Goal: Information Seeking & Learning: Learn about a topic

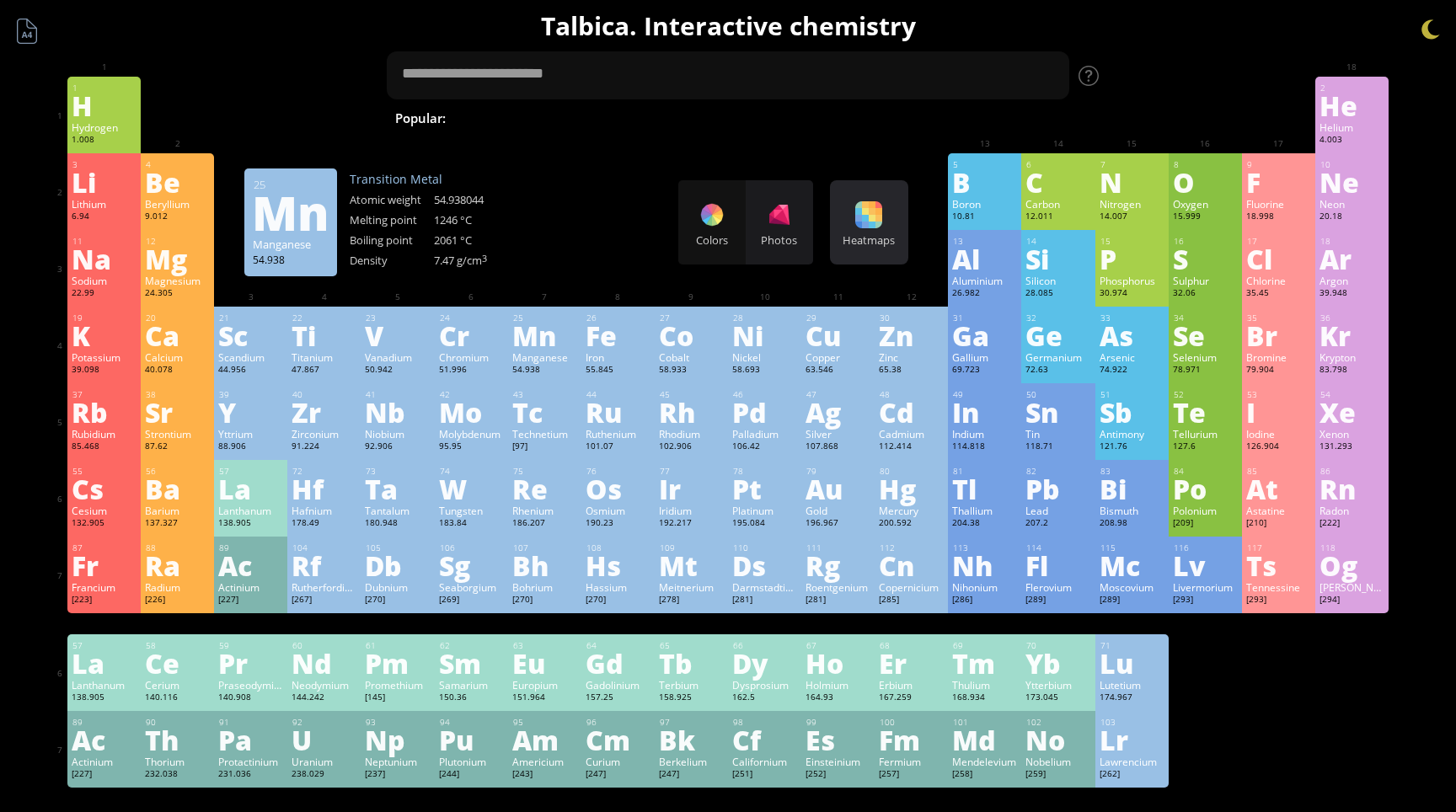
click at [875, 237] on div "Heatmaps" at bounding box center [869, 240] width 70 height 15
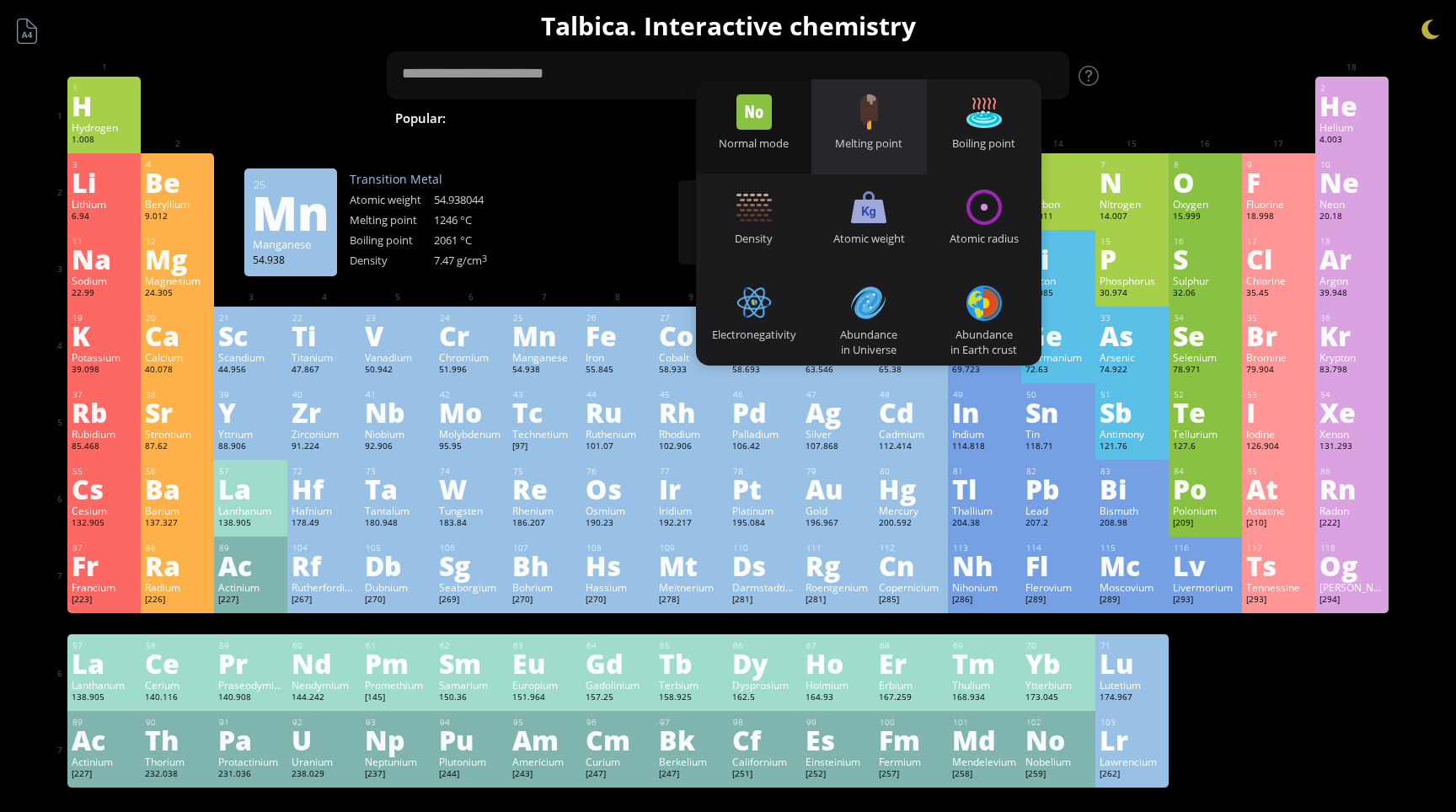
click at [868, 139] on div "Melting point" at bounding box center [869, 143] width 115 height 15
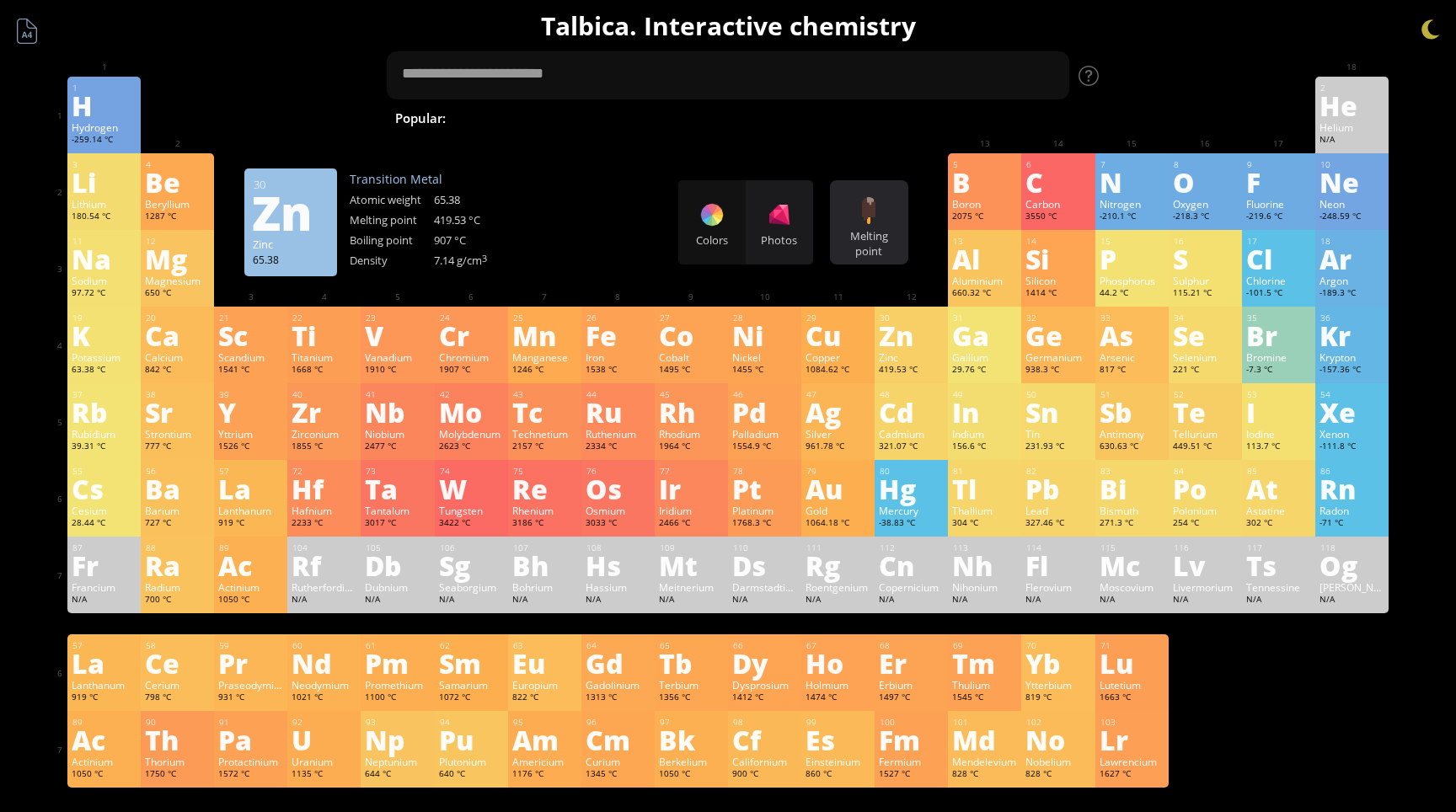
click at [880, 219] on div at bounding box center [868, 210] width 27 height 27
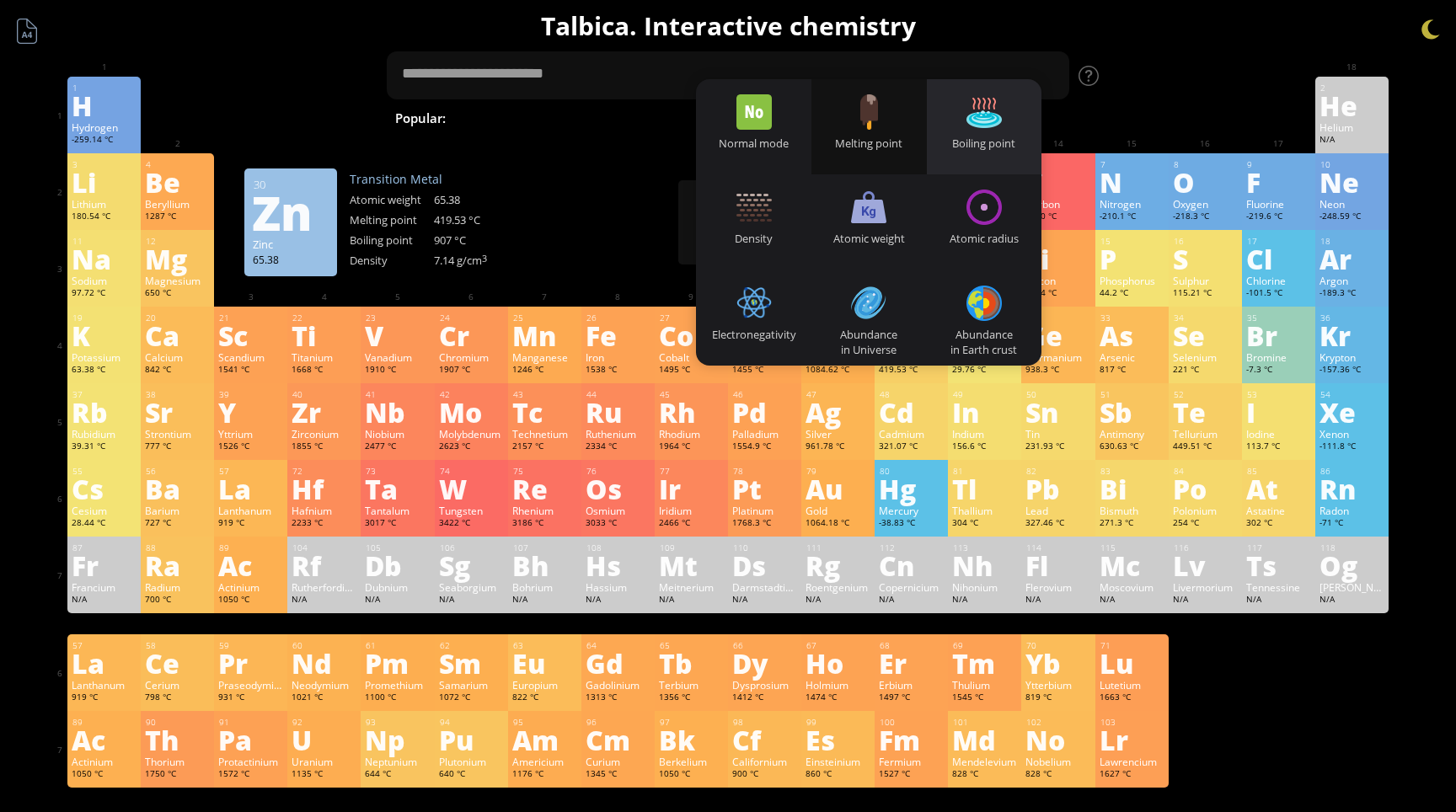
click at [995, 135] on div "Boiling point" at bounding box center [984, 126] width 115 height 95
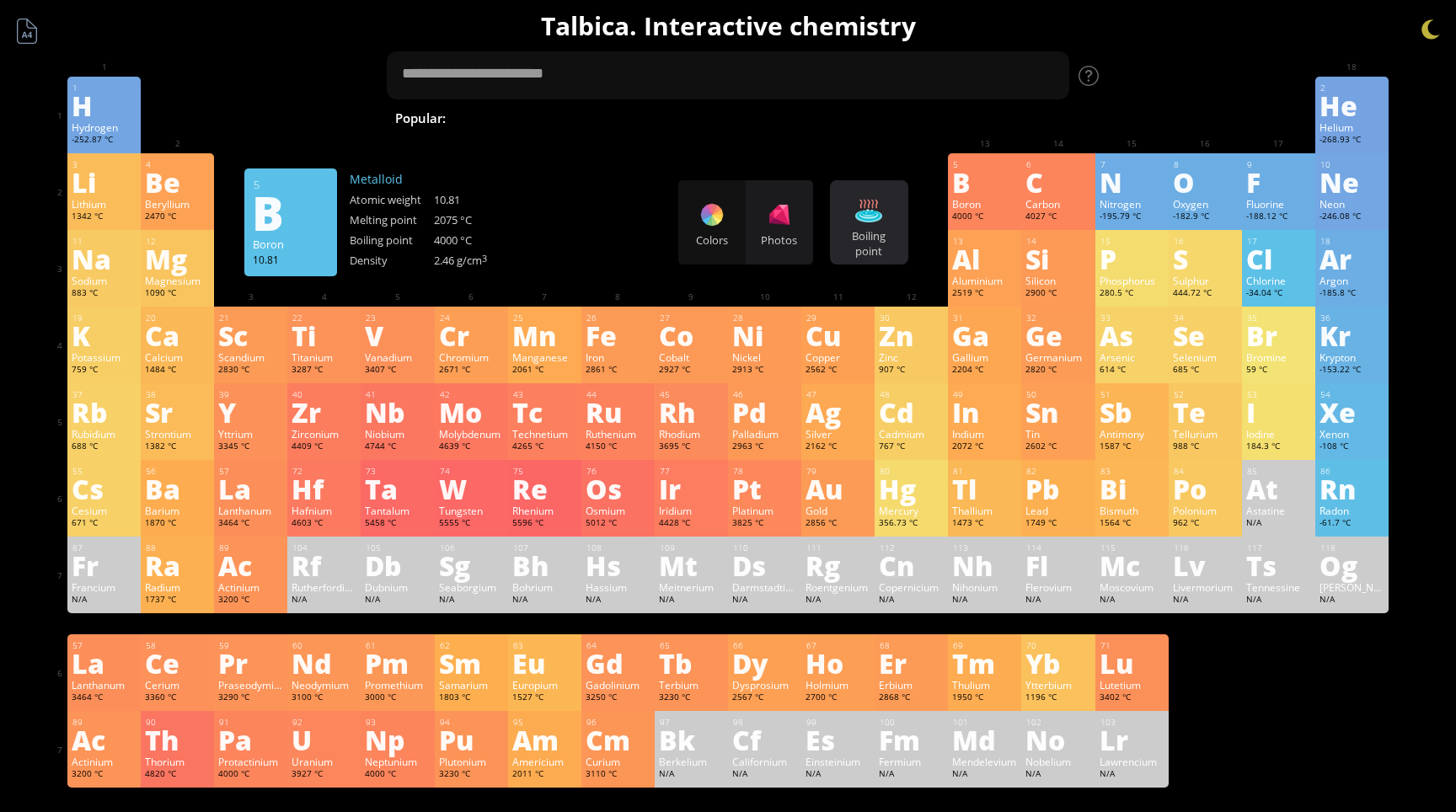
click at [870, 214] on div at bounding box center [868, 210] width 27 height 27
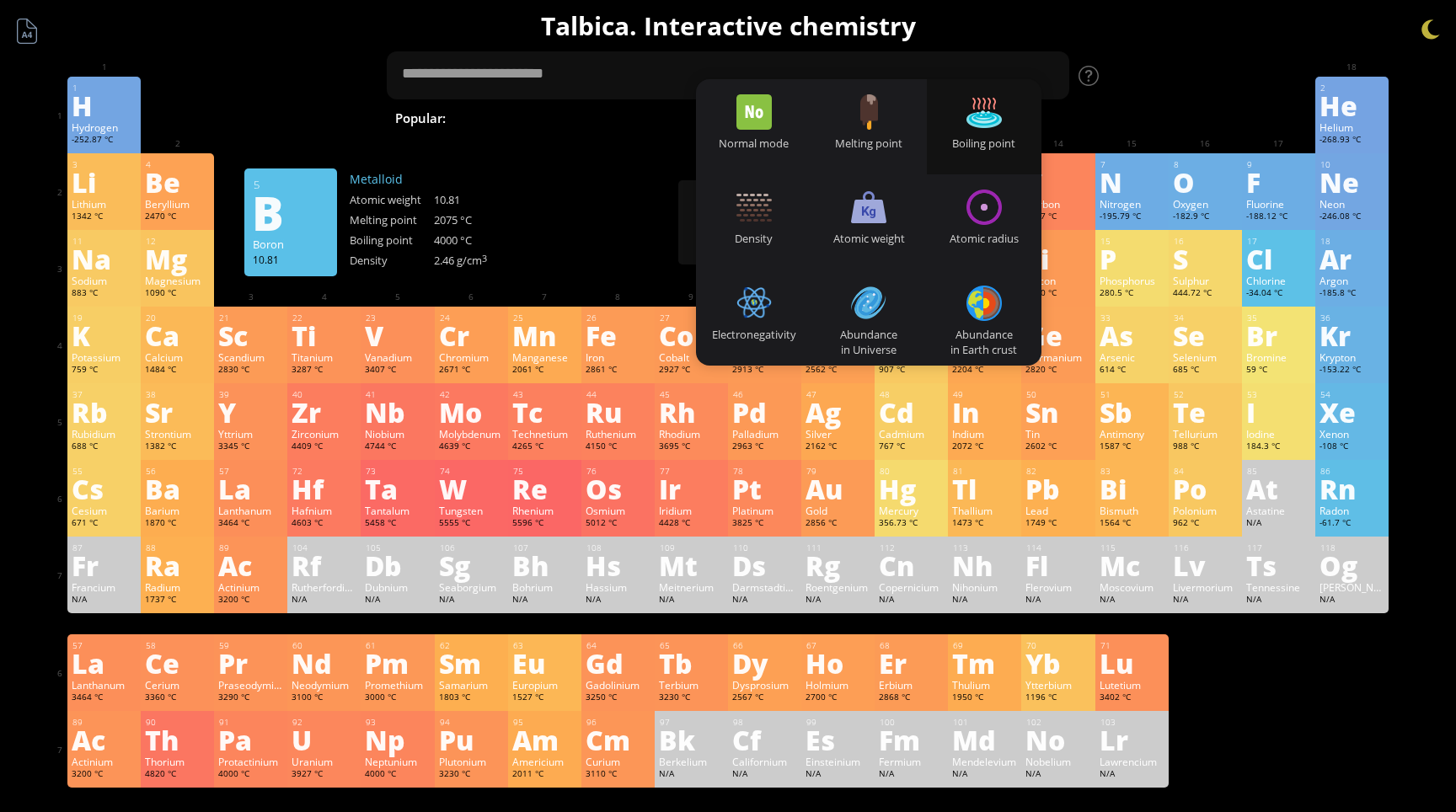
click at [664, 214] on div "3 Li Lithium 1342 °C −1, +1 −1, +1 180.54 °C 1342 °C 0.535 g/cm 3 [He]2s 1 4 Be…" at bounding box center [728, 191] width 1321 height 76
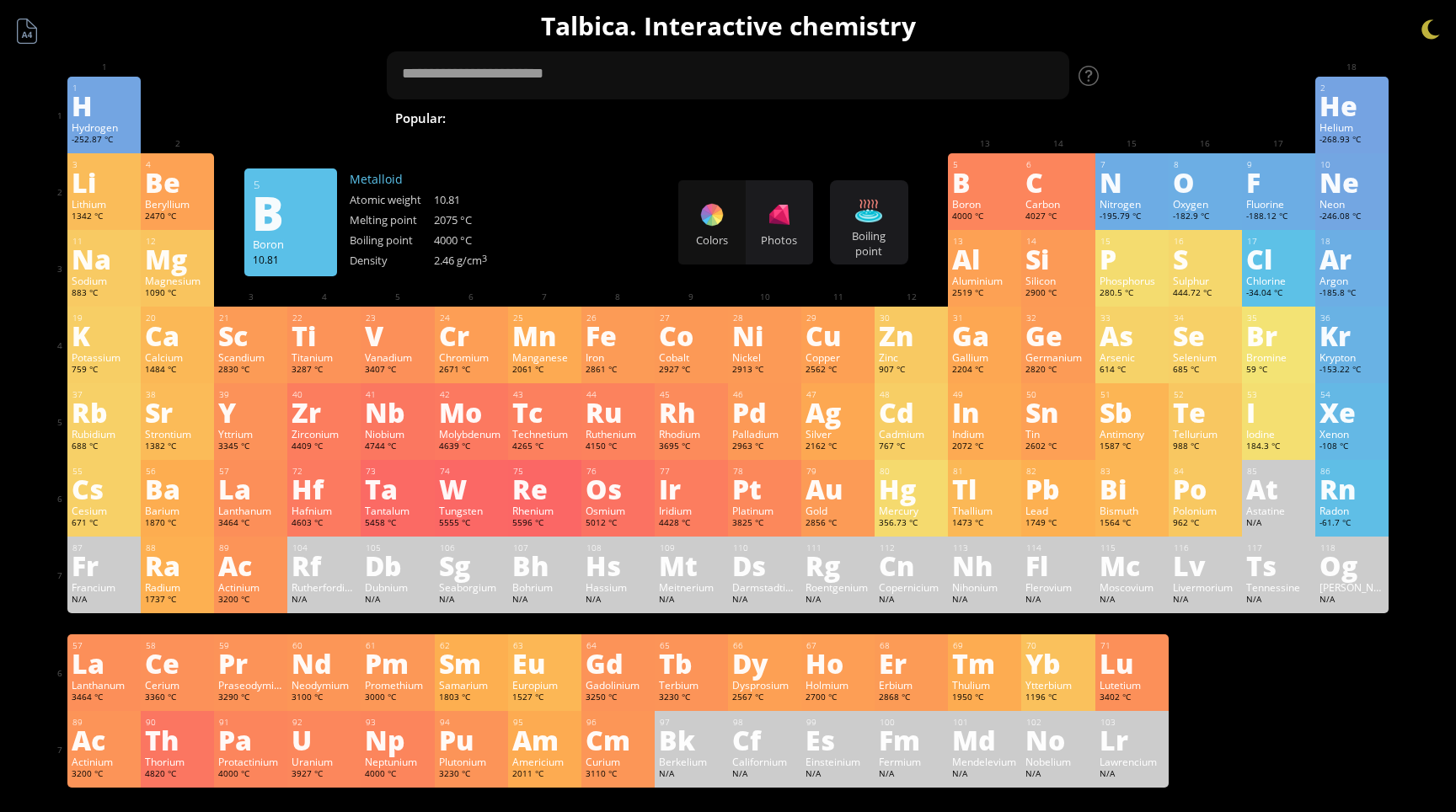
click at [717, 218] on div "Colors Photos" at bounding box center [745, 222] width 135 height 84
click at [862, 217] on div at bounding box center [868, 210] width 27 height 27
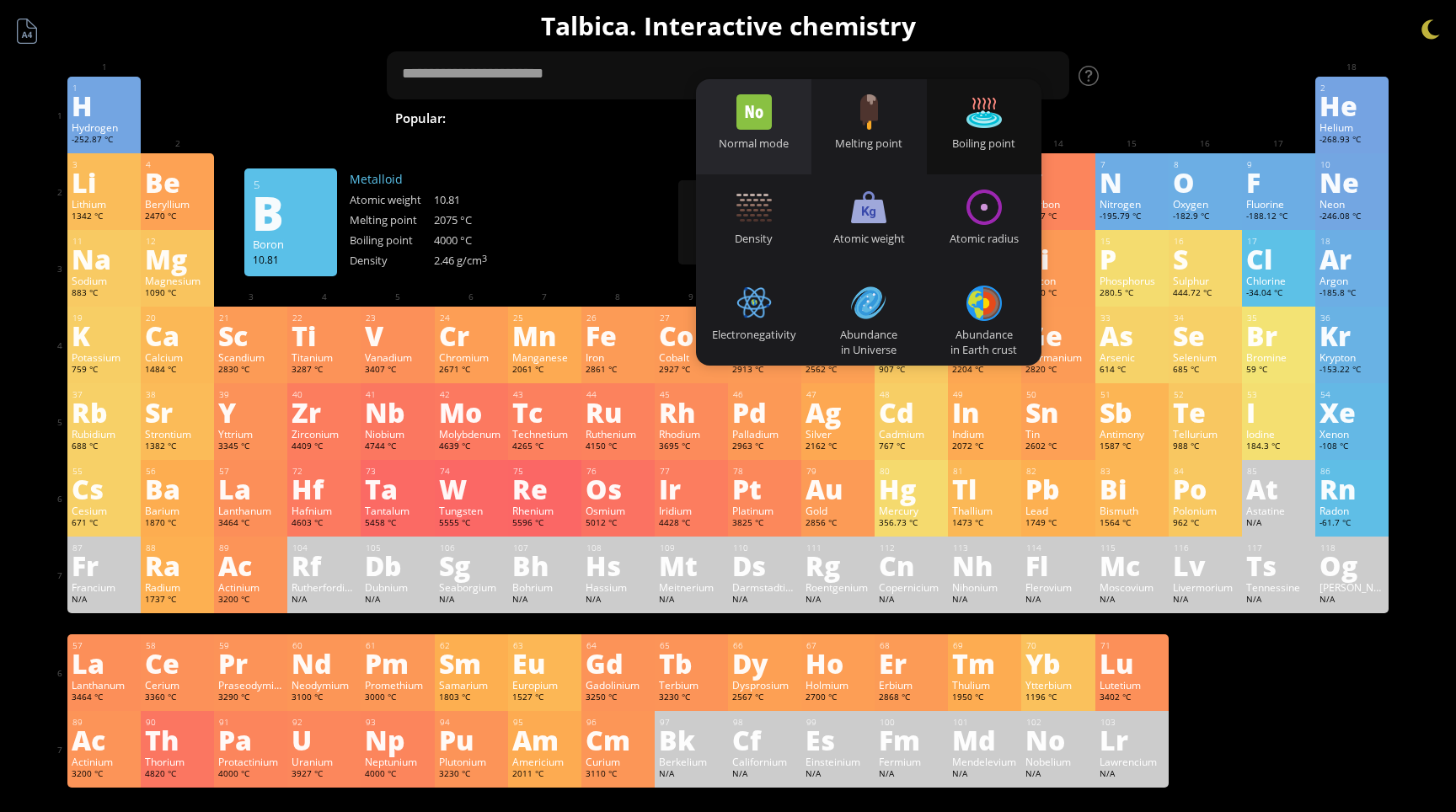
click at [761, 124] on div at bounding box center [755, 112] width 36 height 36
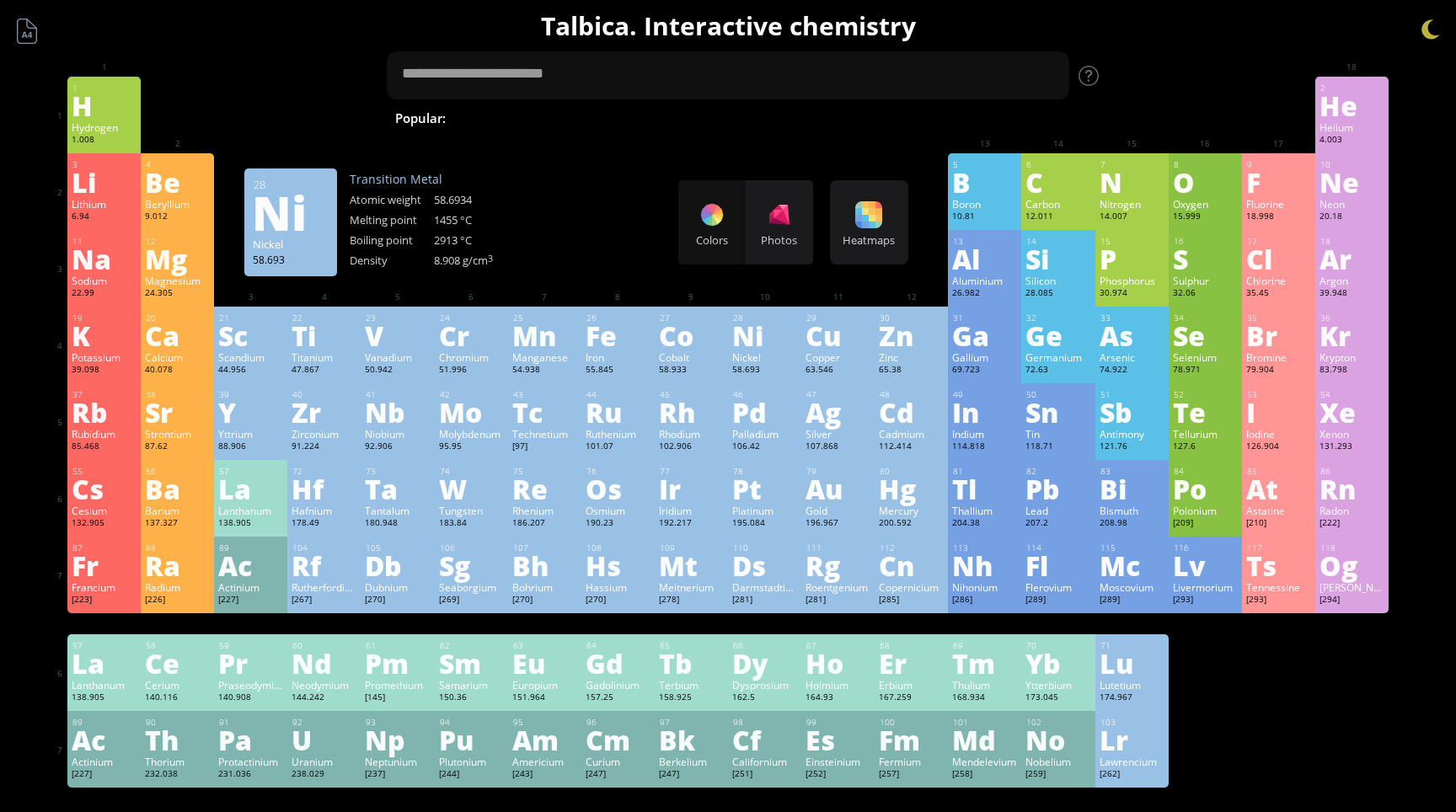
click at [741, 349] on div "Ni" at bounding box center [764, 335] width 65 height 27
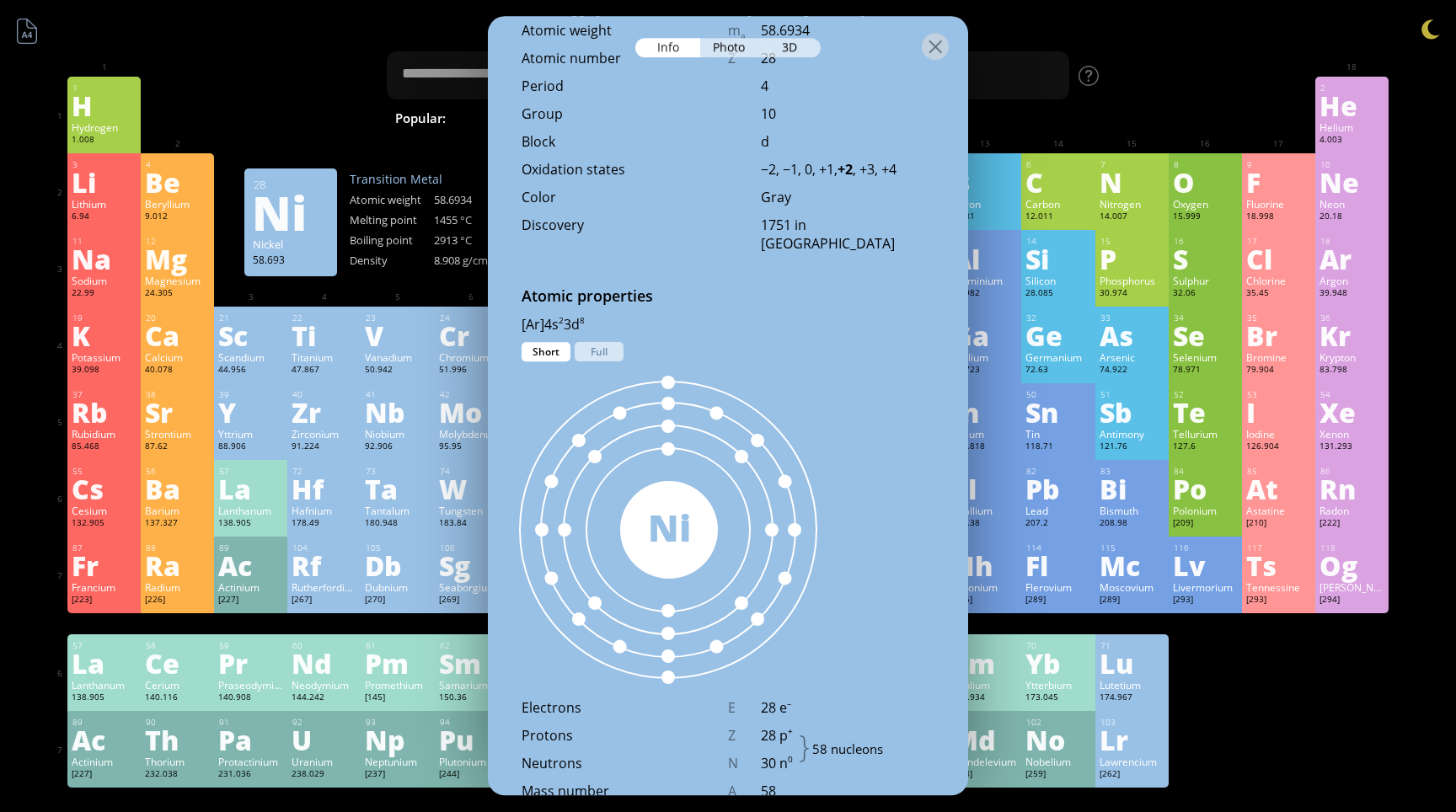
scroll to position [703, 0]
click at [604, 352] on div "Full" at bounding box center [599, 348] width 49 height 20
click at [556, 351] on div "Short" at bounding box center [546, 348] width 49 height 20
click at [593, 355] on div "Full" at bounding box center [599, 348] width 49 height 20
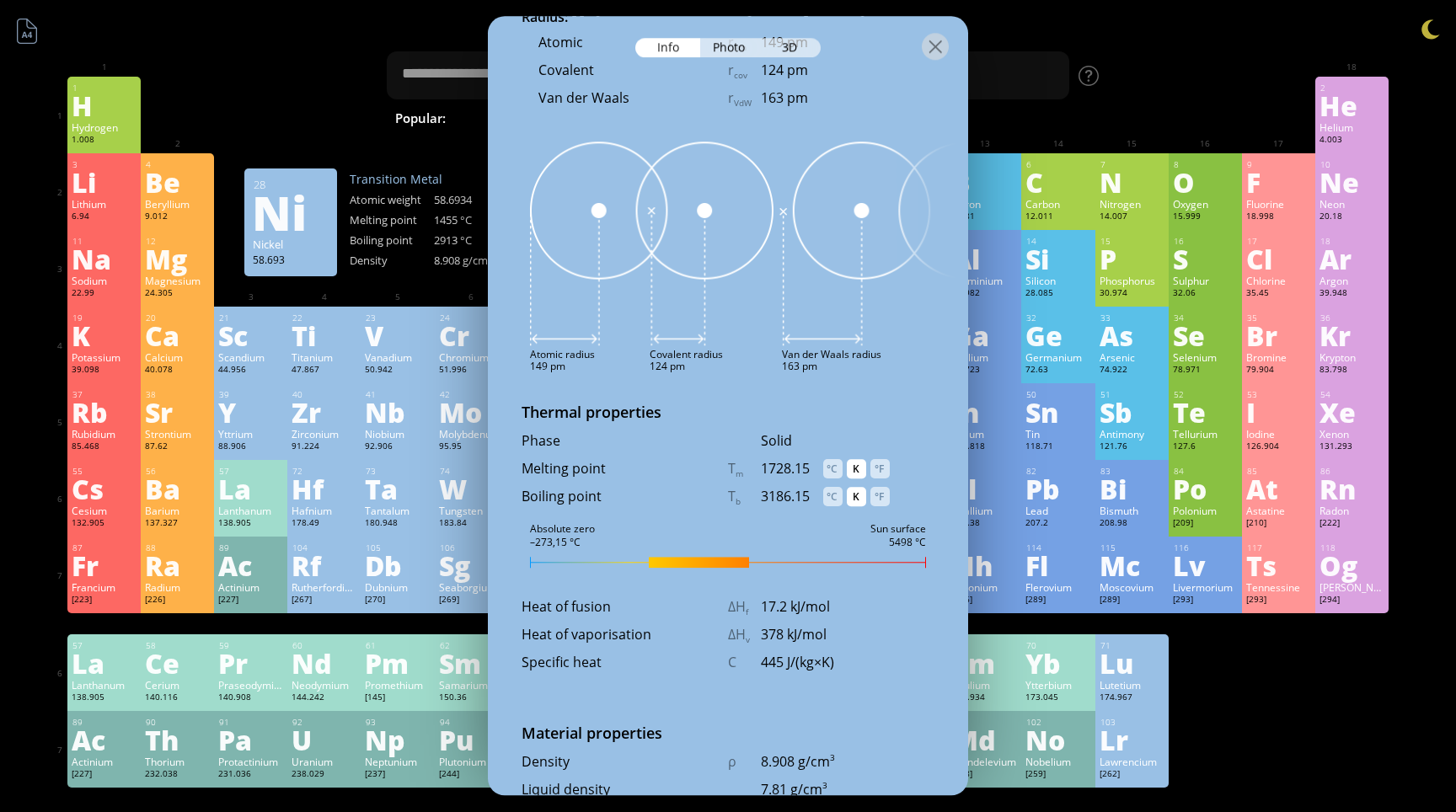
scroll to position [1577, 0]
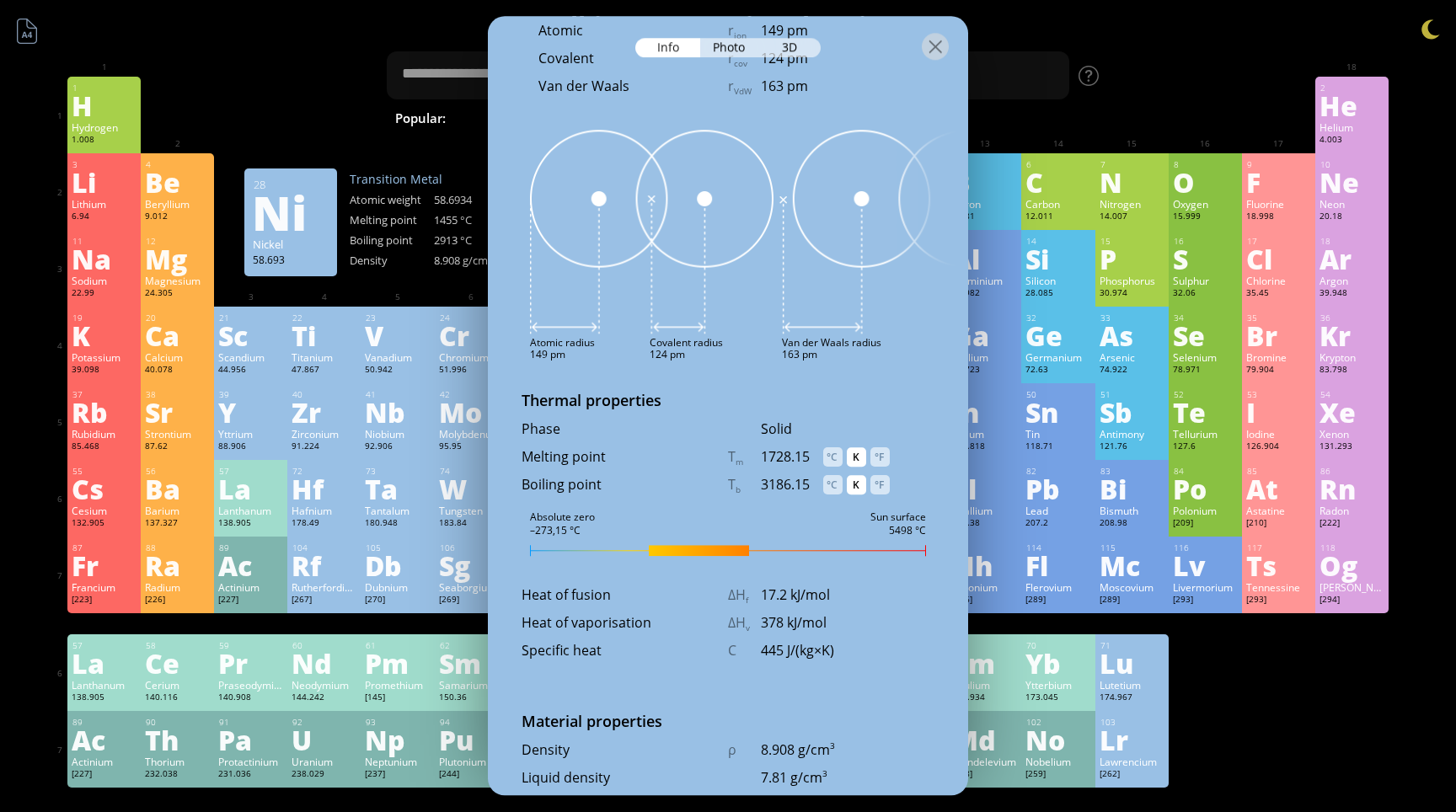
drag, startPoint x: 705, startPoint y: 549, endPoint x: 799, endPoint y: 553, distance: 94.1
click at [799, 553] on div at bounding box center [728, 551] width 396 height 11
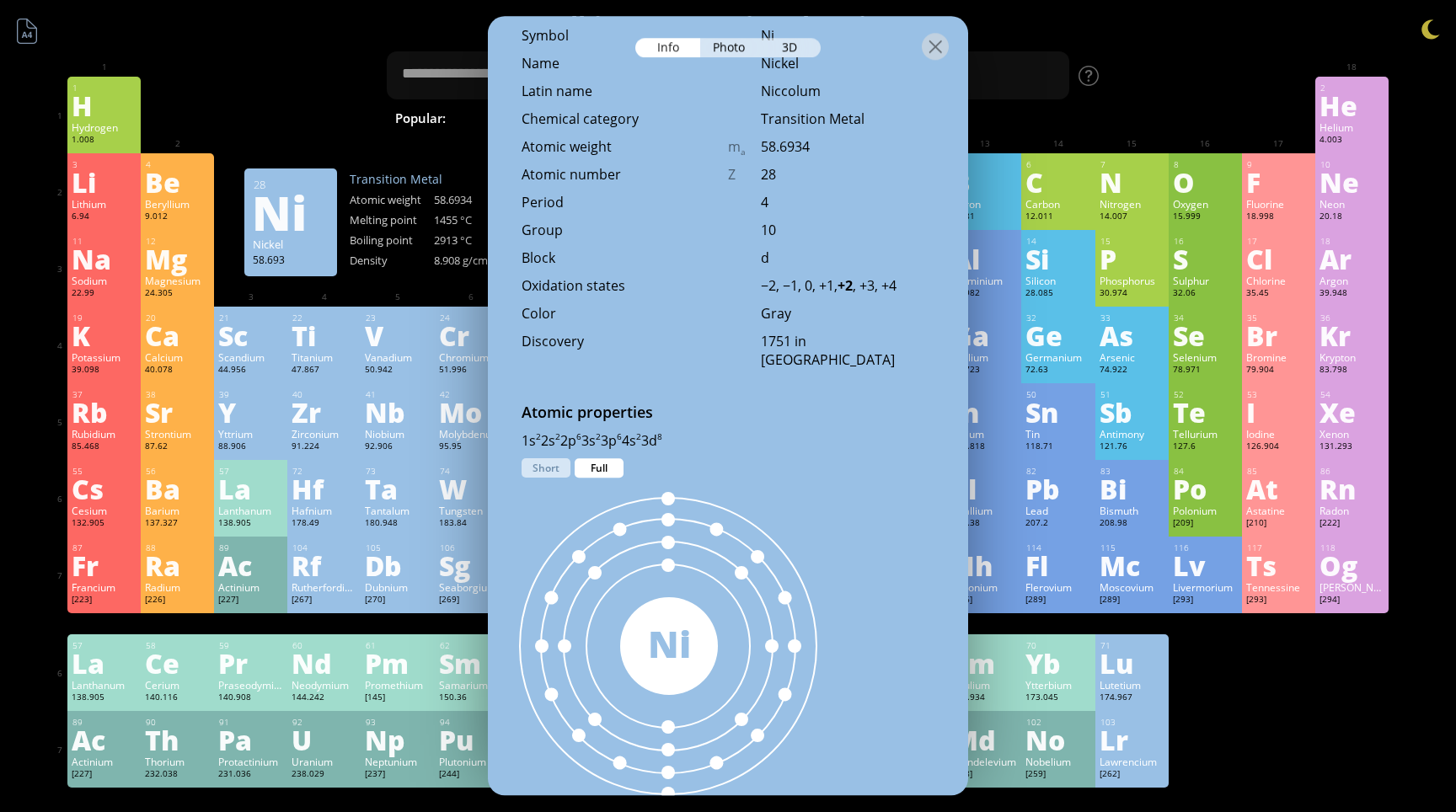
scroll to position [0, 0]
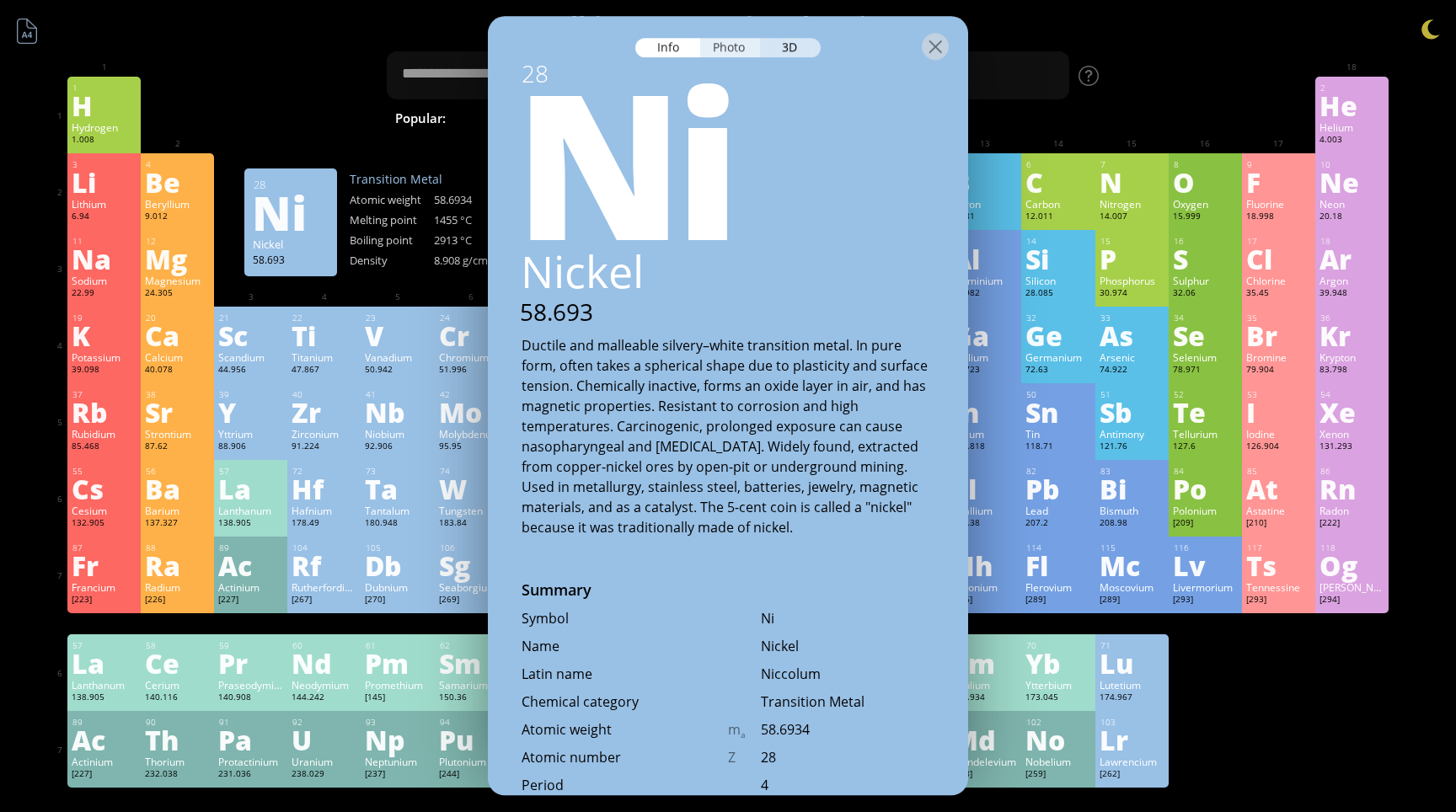
click at [730, 52] on div "Photo" at bounding box center [730, 47] width 60 height 20
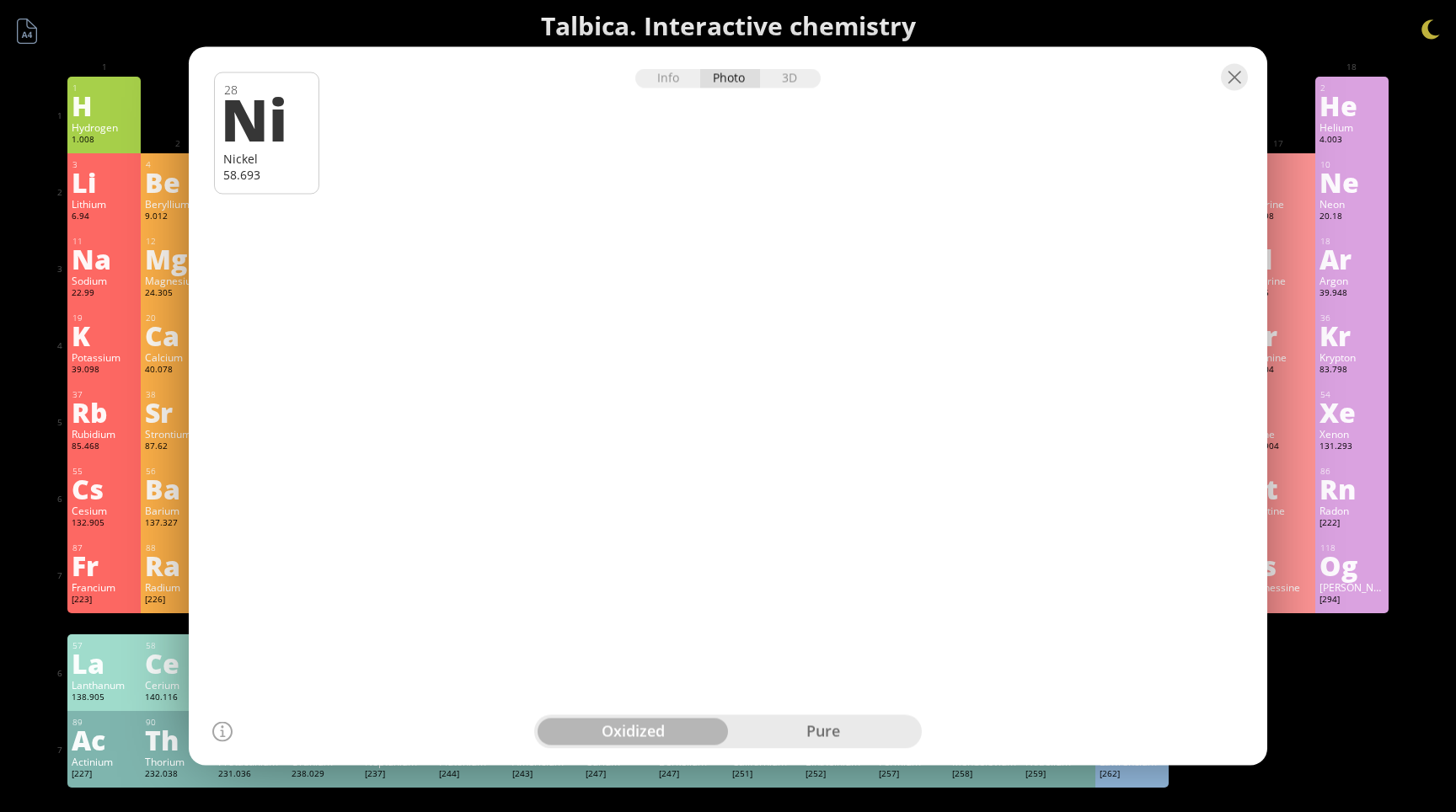
click at [821, 730] on div "pure" at bounding box center [824, 732] width 191 height 27
click at [628, 721] on div "oxidized" at bounding box center [633, 732] width 191 height 27
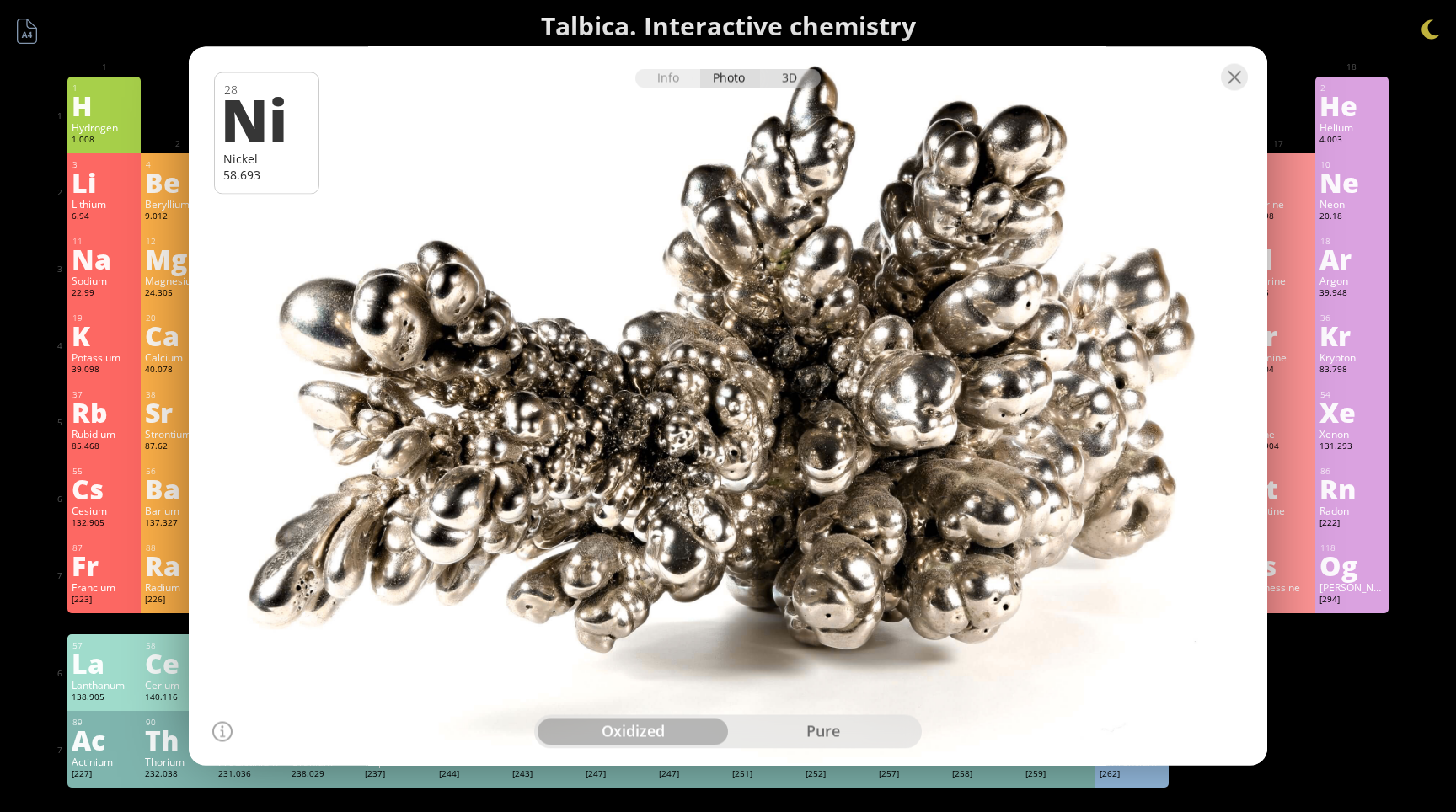
click at [795, 84] on div "3D" at bounding box center [791, 78] width 60 height 20
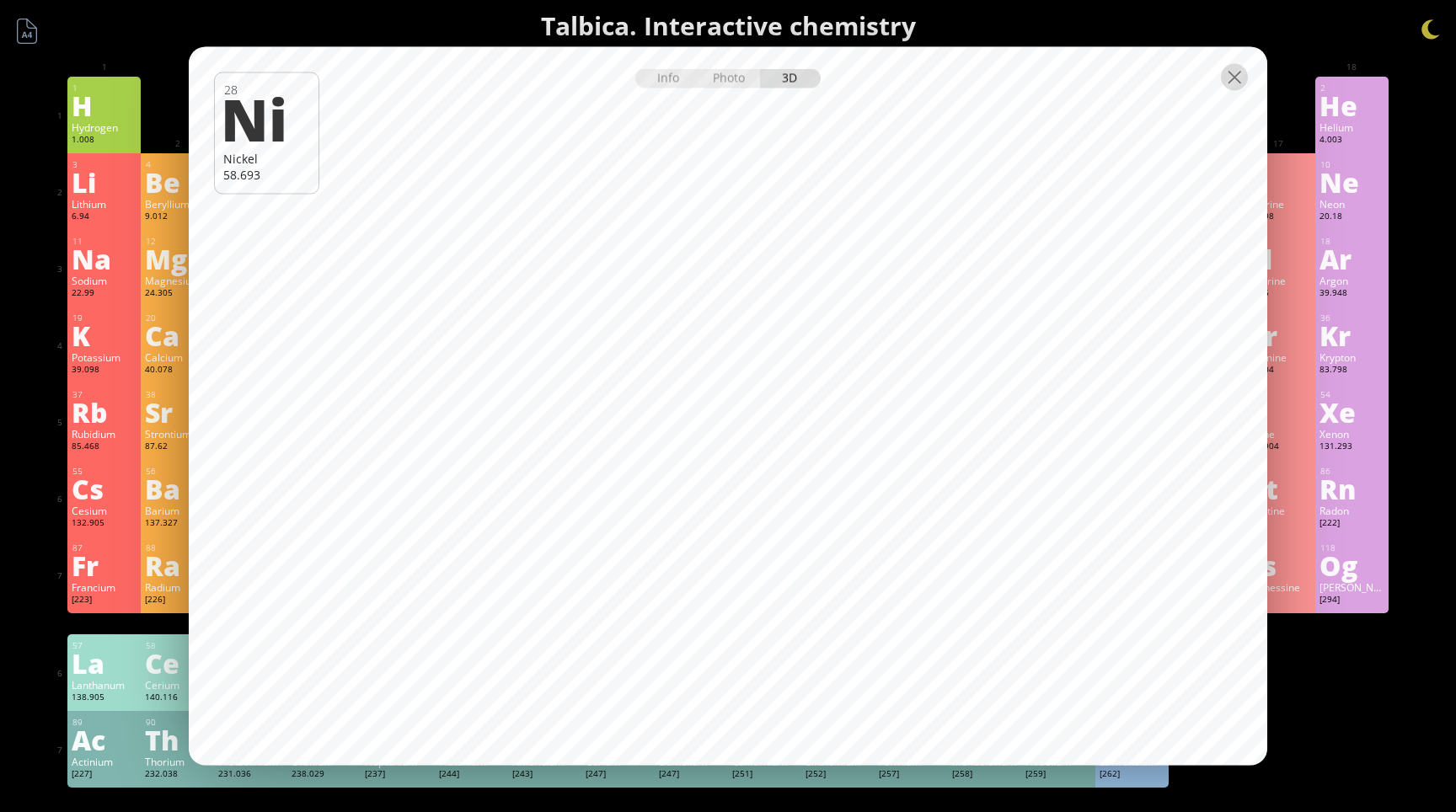
click at [1240, 78] on div at bounding box center [1234, 77] width 27 height 27
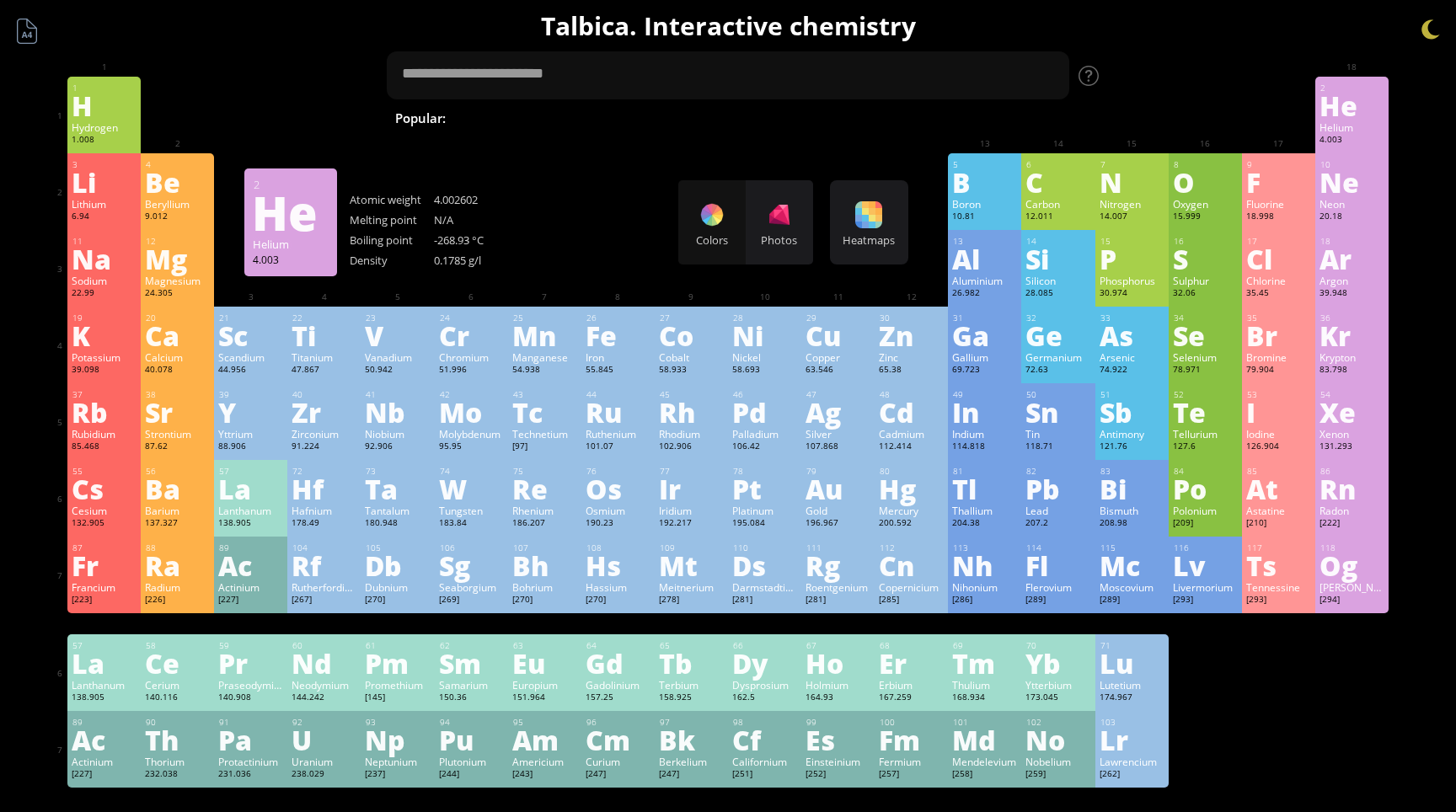
click at [992, 128] on div "Water H 2 O H 2 SO 4 HCl H 2 SO 4 + NaOH Methane [MEDICAL_DATA] Fe + O 2 C 2 H …" at bounding box center [757, 118] width 607 height 21
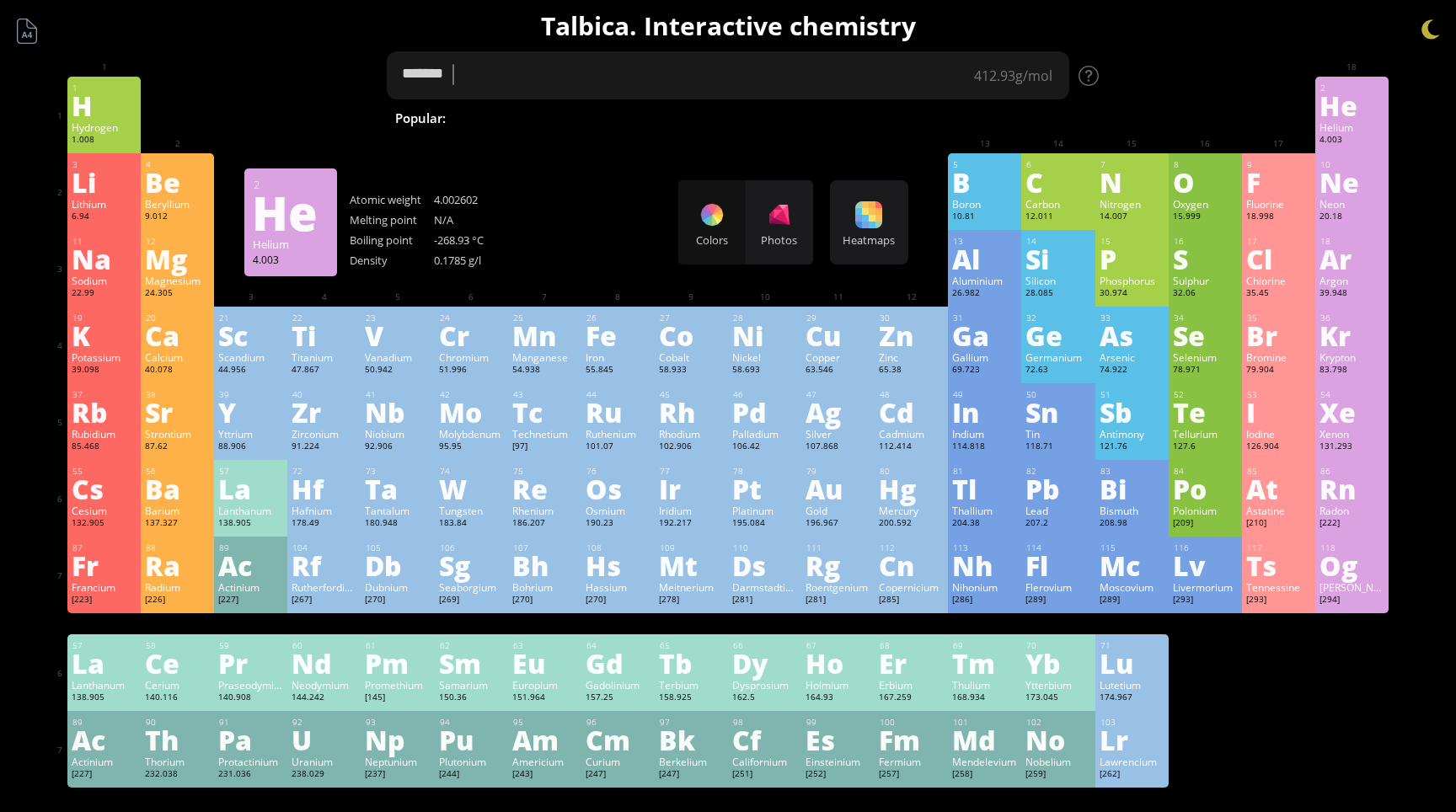
type textarea "*******"
click at [437, 113] on div "Popular:" at bounding box center [427, 119] width 63 height 23
click at [714, 236] on div "Colors Photos" at bounding box center [745, 222] width 135 height 84
click at [790, 230] on div "Photos" at bounding box center [778, 222] width 67 height 84
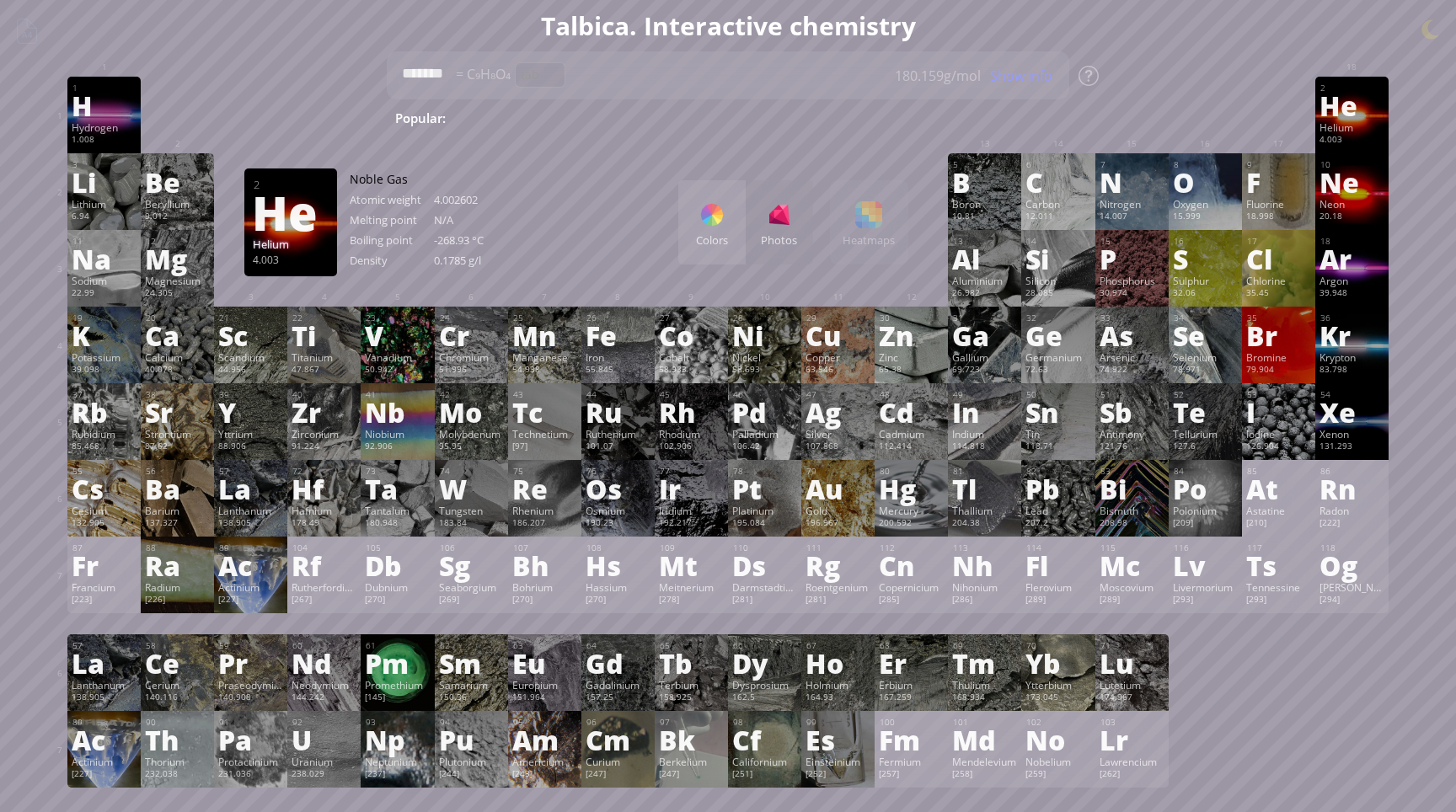
click at [710, 211] on div at bounding box center [711, 214] width 27 height 27
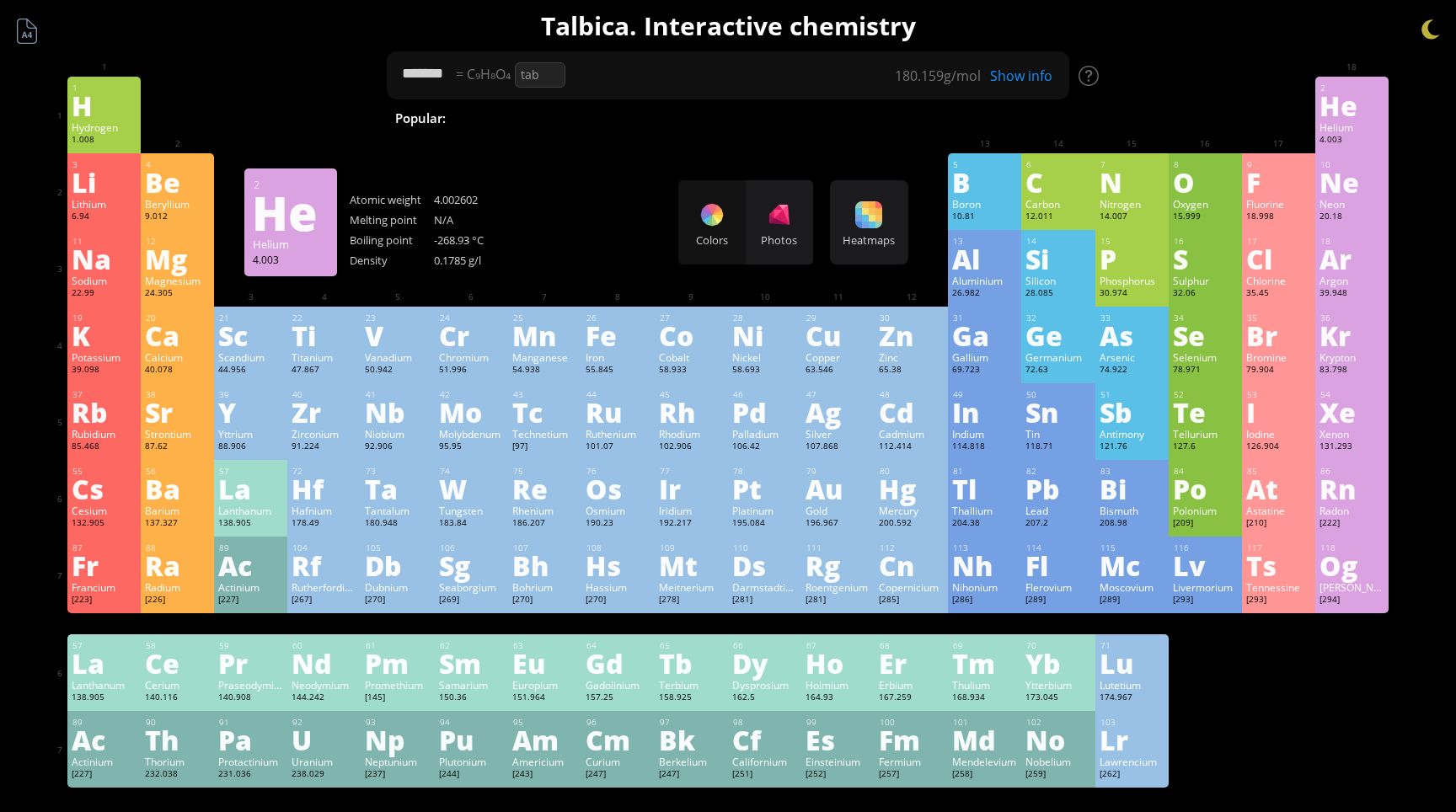
click at [1252, 54] on div "Summary Molecular formula Molecular weight Exact mass Monoisotopic mass Classif…" at bounding box center [728, 714] width 1365 height 1428
click at [1420, 31] on div at bounding box center [1431, 29] width 25 height 25
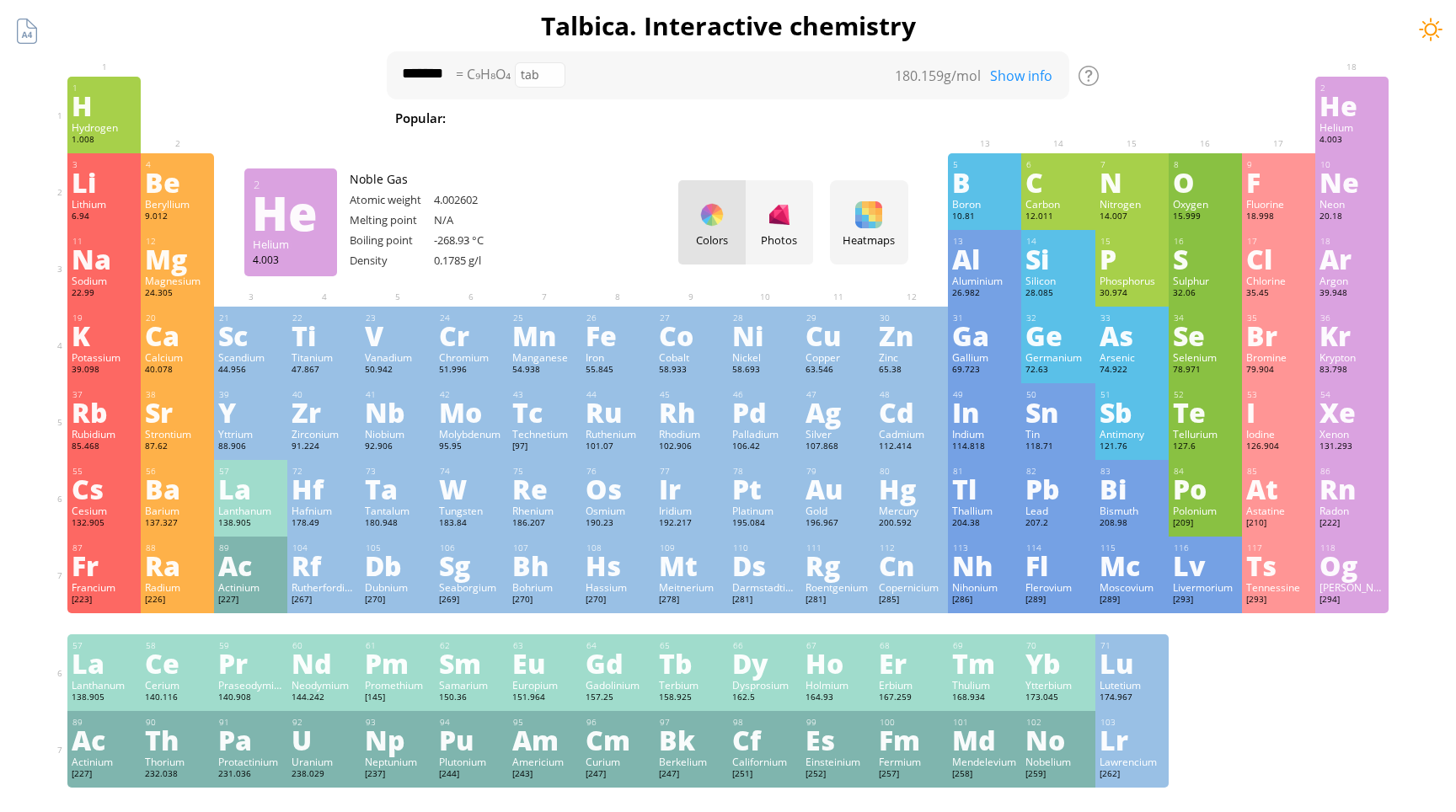
click at [1437, 26] on div at bounding box center [1431, 29] width 25 height 25
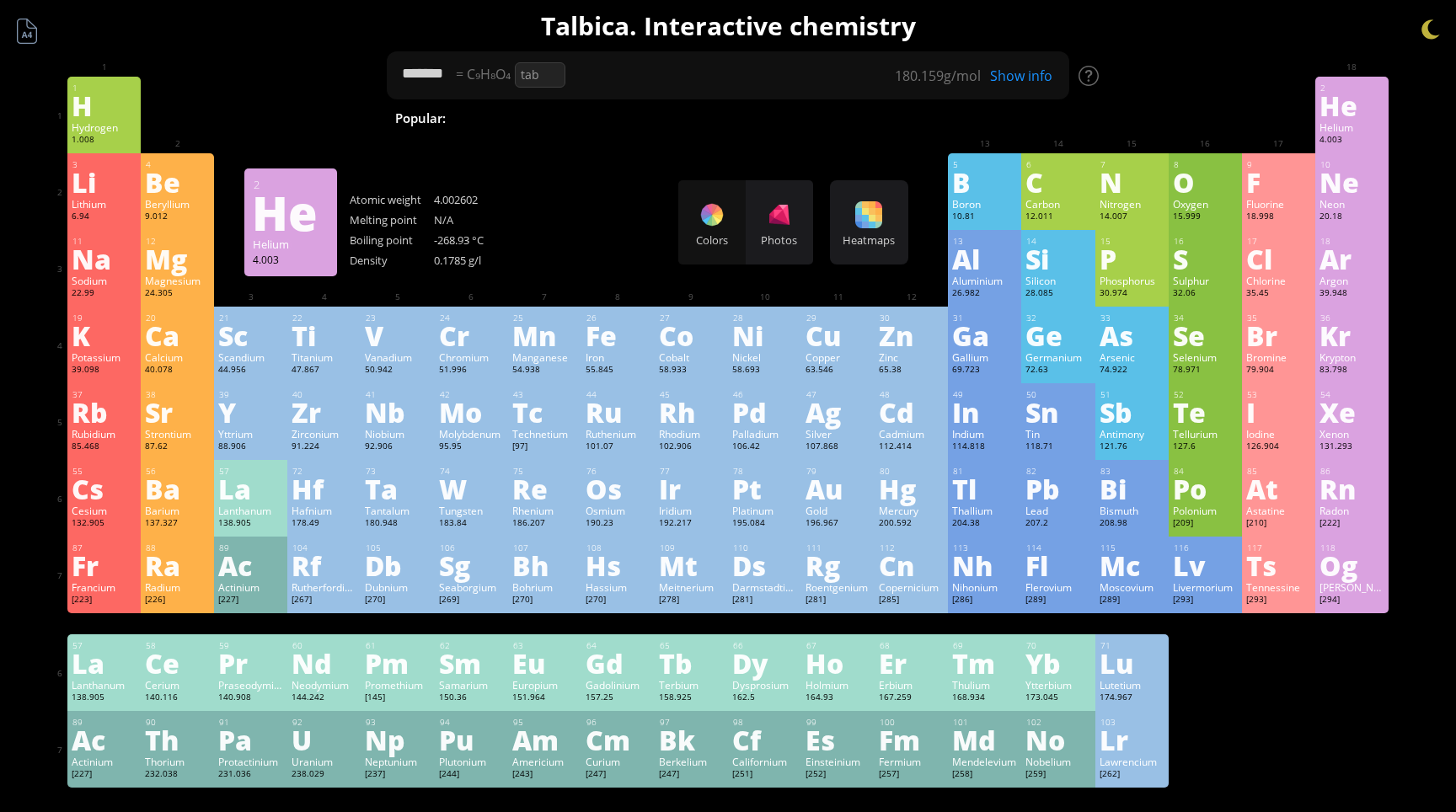
click at [1186, 35] on h1 "Talbica. Interactive chemistry" at bounding box center [728, 25] width 1348 height 35
click at [1178, 23] on h1 "Talbica. Interactive chemistry" at bounding box center [728, 25] width 1348 height 35
click at [1196, 51] on div "Summary Molecular formula Molecular weight Exact mass Monoisotopic mass Classif…" at bounding box center [728, 714] width 1365 height 1428
